Goal: Register for event/course

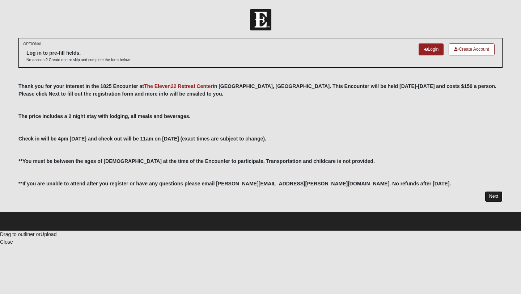
click at [494, 197] on link "Next" at bounding box center [494, 196] width 18 height 10
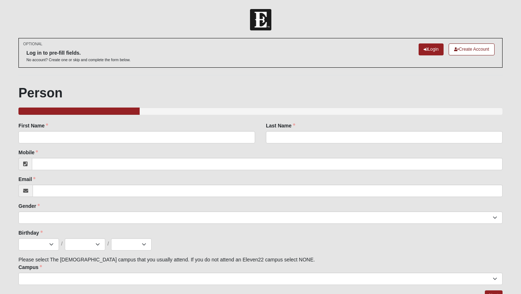
click at [87, 145] on div "First Name First Name is required." at bounding box center [136, 135] width 247 height 27
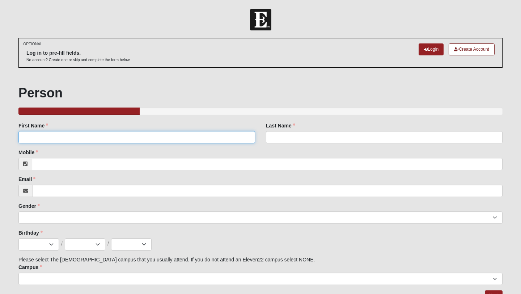
click at [87, 140] on input "First Name" at bounding box center [136, 137] width 237 height 12
type input "[PERSON_NAME]"
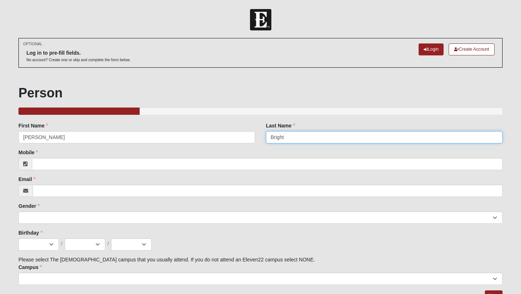
type input "Bright"
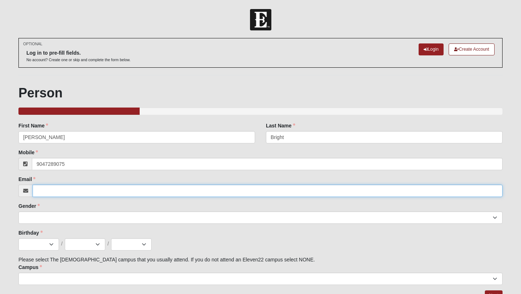
type input "[PHONE_NUMBER]"
type input "[EMAIL_ADDRESS][DOMAIN_NAME]"
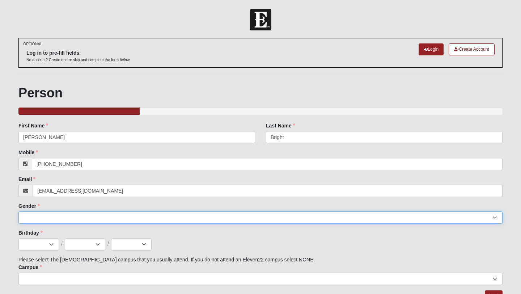
select select "2"
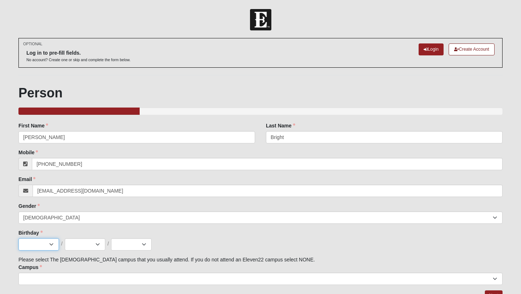
click at [43, 246] on select "Jan Feb Mar Apr May Jun [DATE] Aug Sep Oct Nov Dec" at bounding box center [38, 244] width 41 height 12
select select "6"
click at [84, 242] on select "1 2 3 4 5 6 7 8 9 10 11 12 13 14 15 16 17 18 19 20 21 22 23 24 25 26 27 28 29 3…" at bounding box center [85, 244] width 41 height 12
select select "26"
click at [117, 244] on select "2025 2024 2023 2022 2021 2020 2019 2018 2017 2016 2015 2014 2013 2012 2011 2010…" at bounding box center [131, 244] width 41 height 12
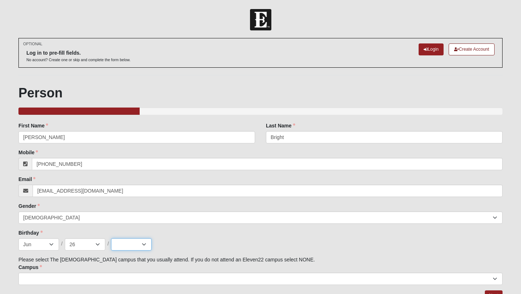
select select "2003"
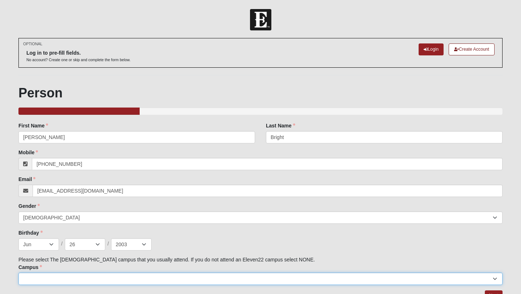
click at [116, 276] on select "Arlington Baymeadows Eleven22 Online [PERSON_NAME][GEOGRAPHIC_DATA] Jesup [GEOG…" at bounding box center [260, 278] width 484 height 12
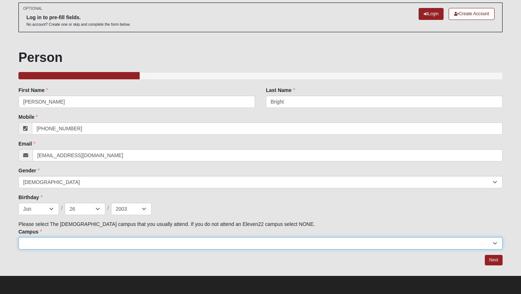
click at [106, 239] on select "Arlington Baymeadows Eleven22 Online [PERSON_NAME][GEOGRAPHIC_DATA] Jesup [GEOG…" at bounding box center [260, 243] width 484 height 12
select select "3"
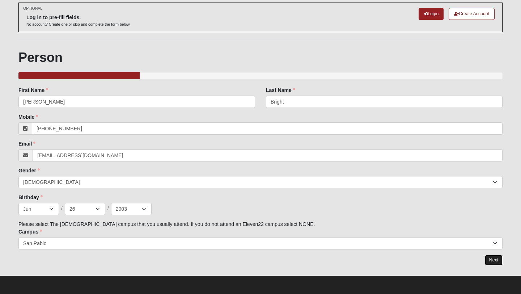
click at [493, 262] on link "Next" at bounding box center [494, 260] width 18 height 10
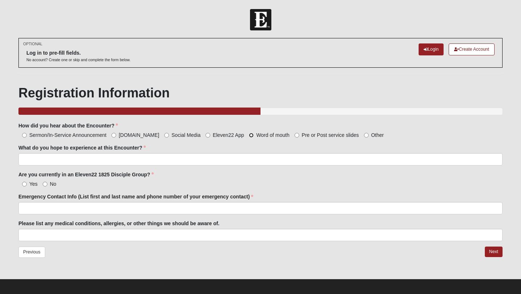
click at [249, 134] on input "Word of mouth" at bounding box center [251, 135] width 5 height 5
radio input "true"
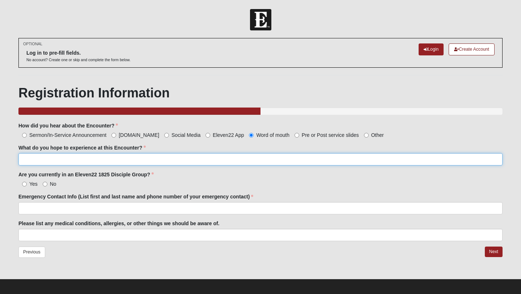
click at [216, 159] on input "What do you hope to experience at this Encounter?" at bounding box center [260, 159] width 484 height 12
paste input "[URL][DOMAIN_NAME]"
paste input "☺"
type input "to grow closer in my relationship with [DEMOGRAPHIC_DATA] and make new friends ☺"
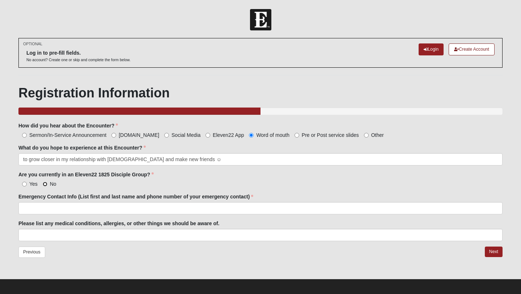
click at [45, 185] on input "No" at bounding box center [45, 184] width 5 height 5
radio input "true"
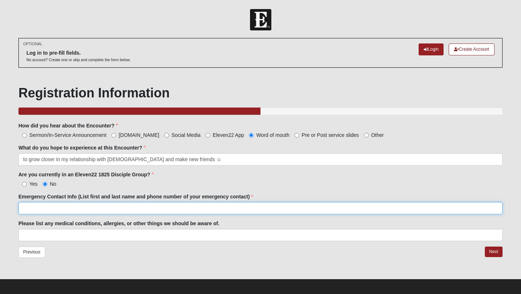
click at [54, 205] on input "Emergency Contact Info (List first and last name and phone number of your emerg…" at bounding box center [260, 208] width 484 height 12
type input "[PERSON_NAME] (Mom) [PHONE_NUMBER]"
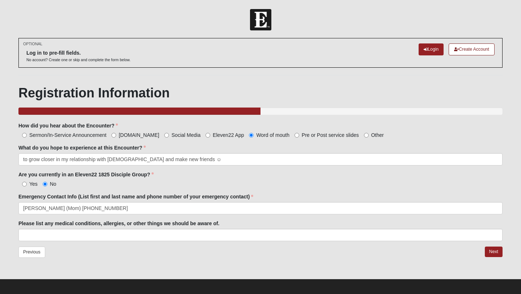
click at [42, 221] on label "Please list any medical conditions, allergies, or other things we should be awa…" at bounding box center [118, 223] width 201 height 7
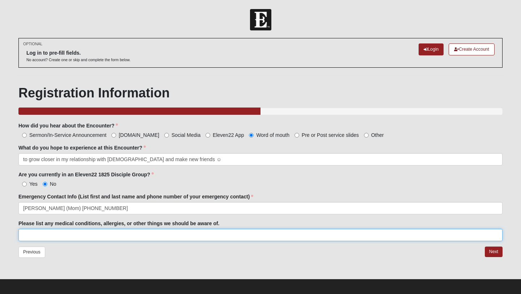
click at [42, 229] on input "Please list any medical conditions, allergies, or other things we should be awa…" at bounding box center [260, 235] width 484 height 12
type input "n/a"
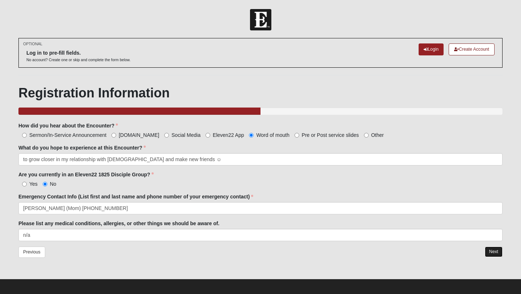
click at [493, 250] on link "Next" at bounding box center [494, 251] width 18 height 10
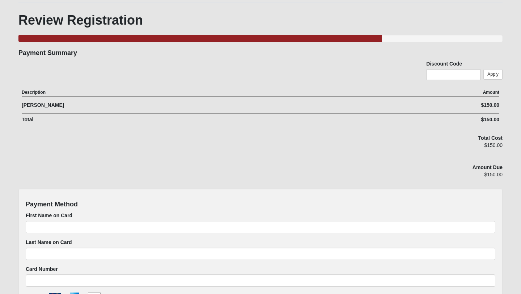
scroll to position [75, 0]
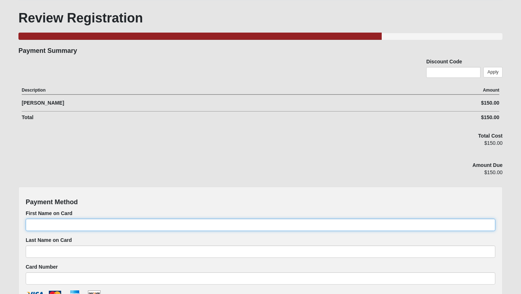
click at [383, 220] on input "First Name on Card" at bounding box center [260, 224] width 469 height 12
type input "[PERSON_NAME]"
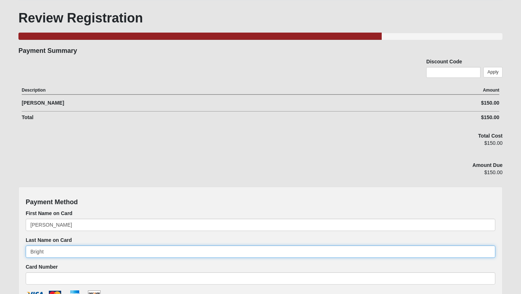
type input "Bright"
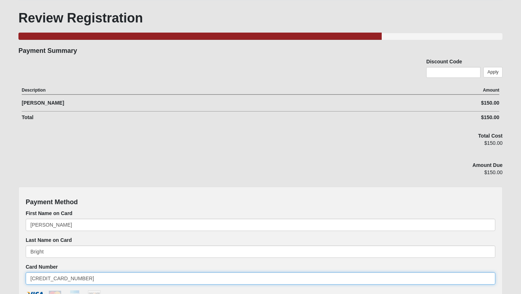
type input "[CREDIT_CARD_NUMBER]"
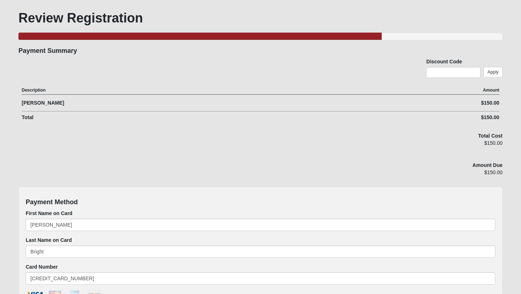
select select "12"
select select "2028"
type input "310"
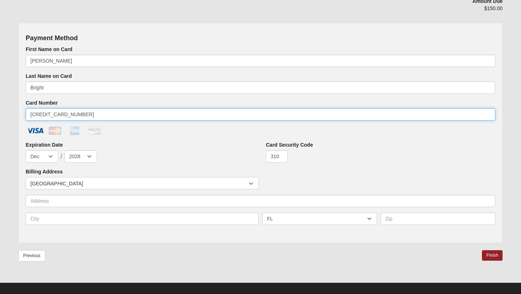
scroll to position [241, 0]
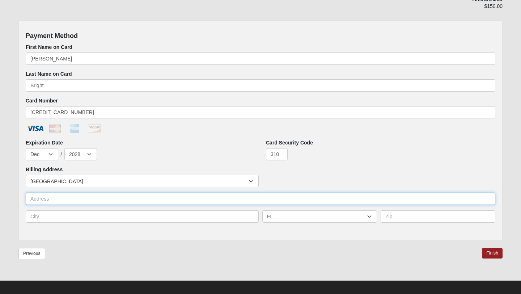
click at [138, 200] on input "text" at bounding box center [260, 198] width 469 height 12
type input "[STREET_ADDRESS]"
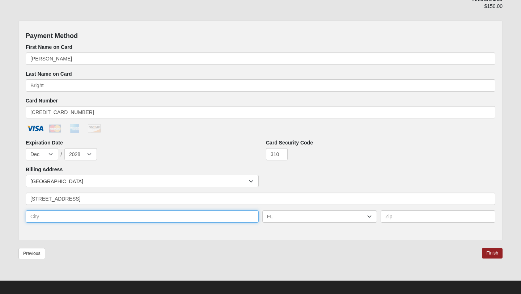
type input "[PERSON_NAME][GEOGRAPHIC_DATA]"
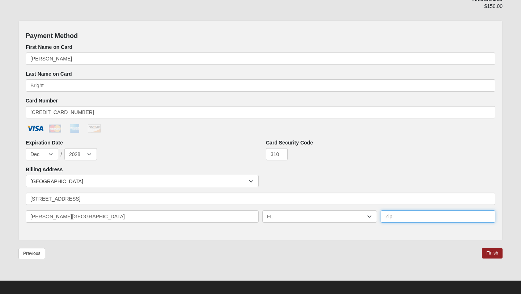
type input "32003"
click at [493, 254] on link "Finish" at bounding box center [492, 253] width 21 height 10
